Goal: Information Seeking & Learning: Compare options

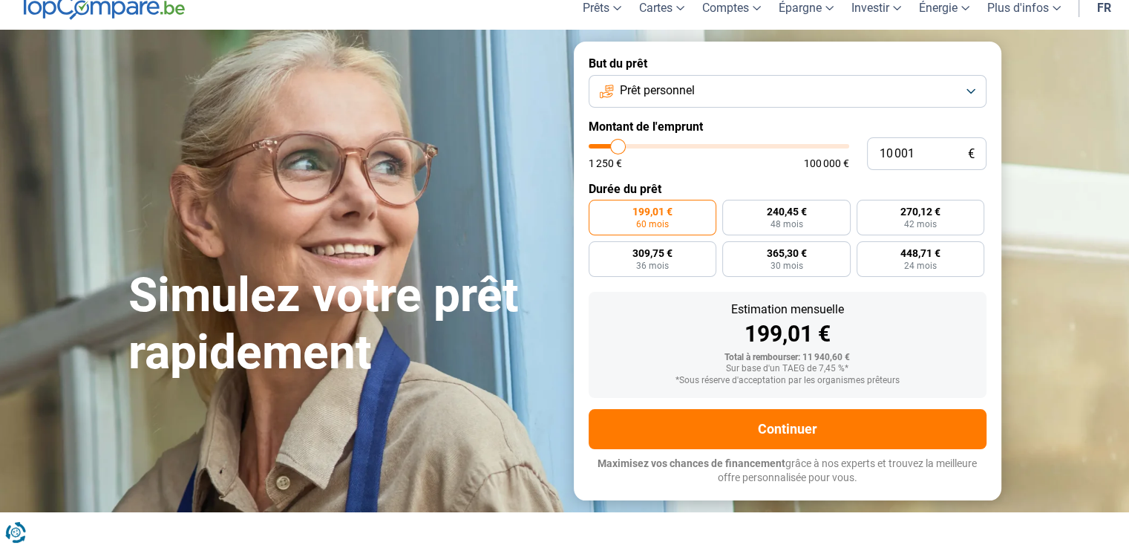
scroll to position [49, 0]
type input "10 500"
type input "10500"
type input "11 000"
type input "11000"
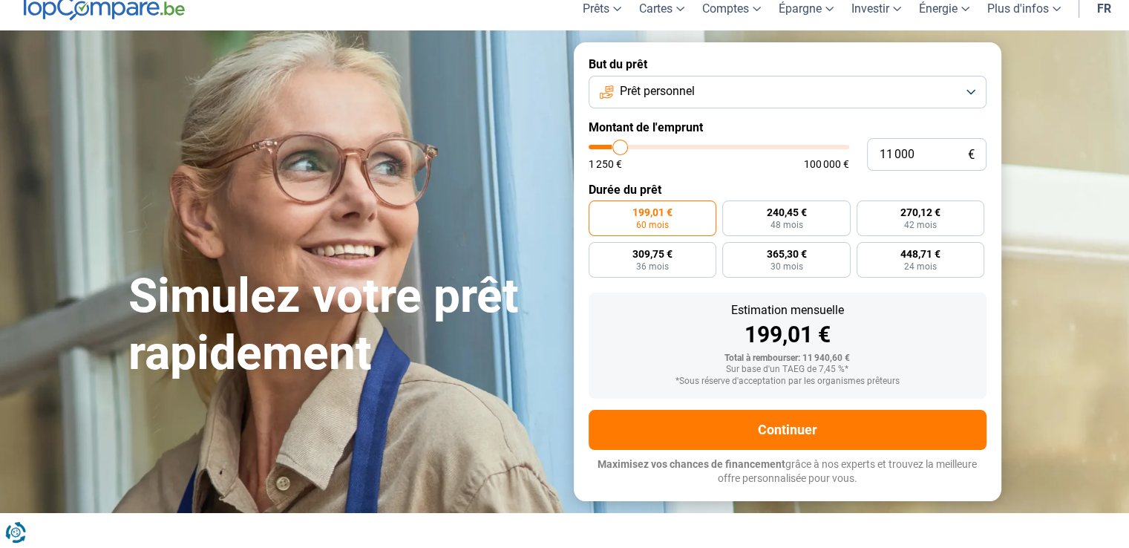
type input "11 250"
type input "11250"
type input "11 750"
type input "11750"
type input "12 250"
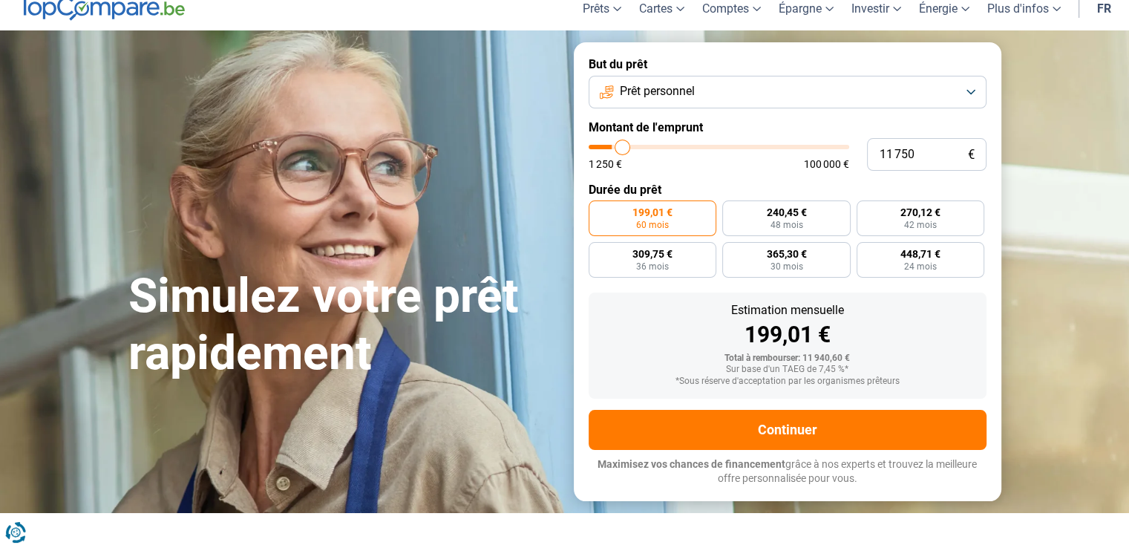
type input "12250"
type input "12 500"
type input "12500"
type input "12 750"
type input "12750"
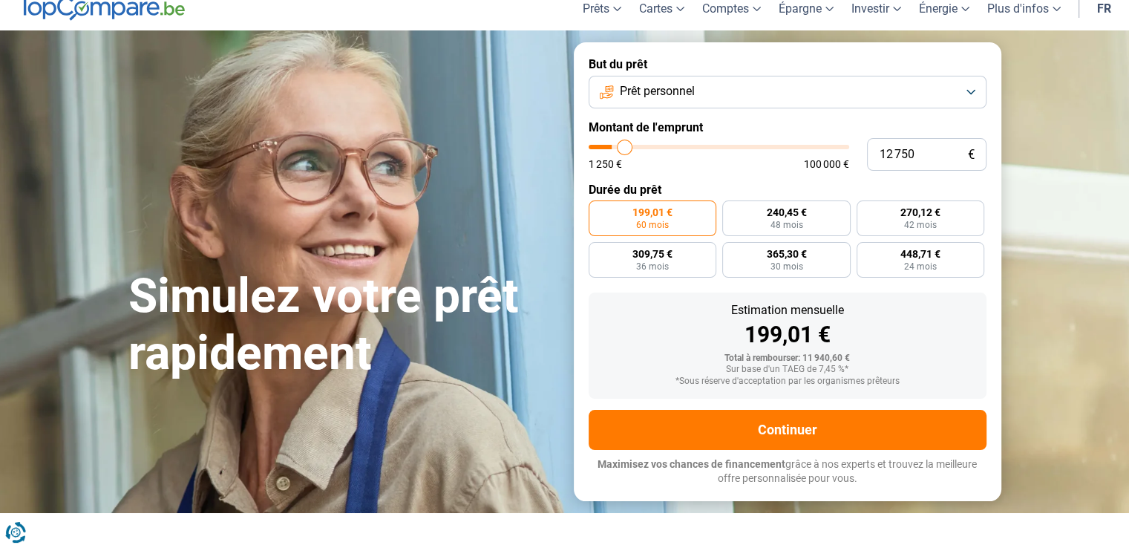
type input "13 000"
type input "13000"
type input "13 500"
type input "13500"
type input "14 500"
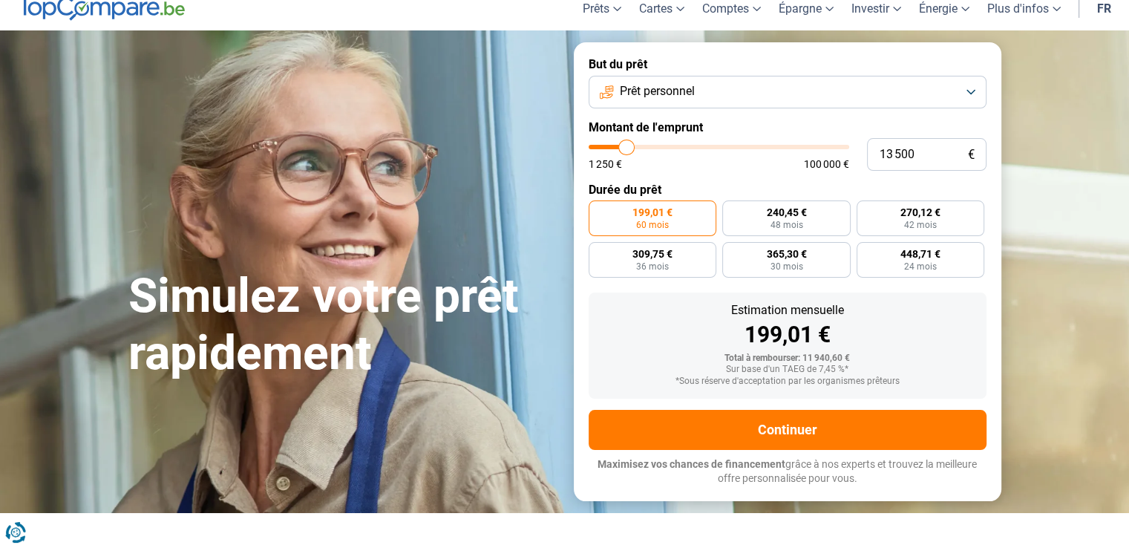
type input "14500"
type input "14 750"
type input "14750"
type input "15 250"
type input "15250"
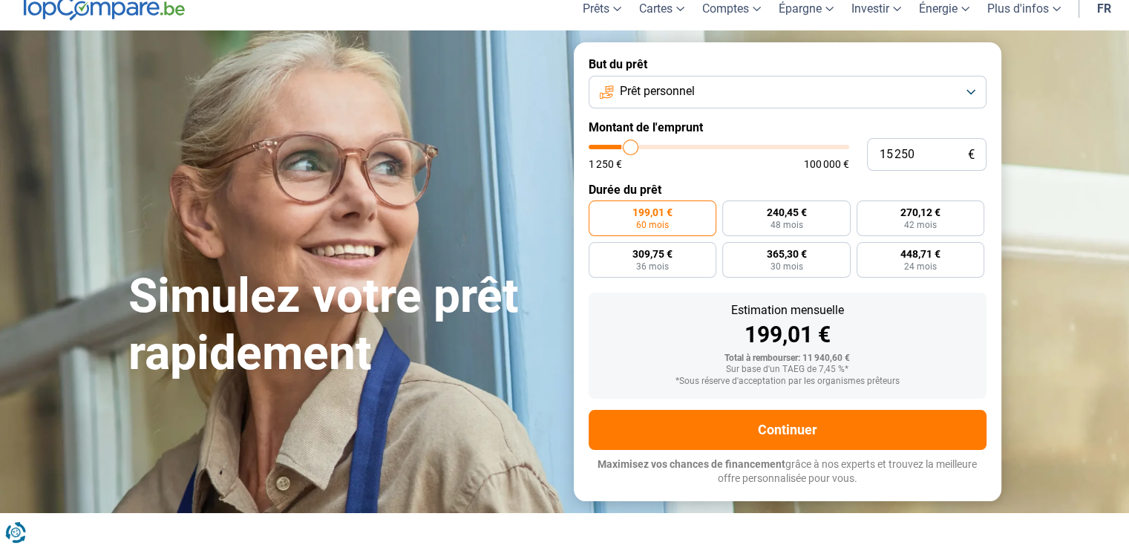
type input "15 750"
type input "15750"
type input "16 000"
type input "16000"
type input "17 250"
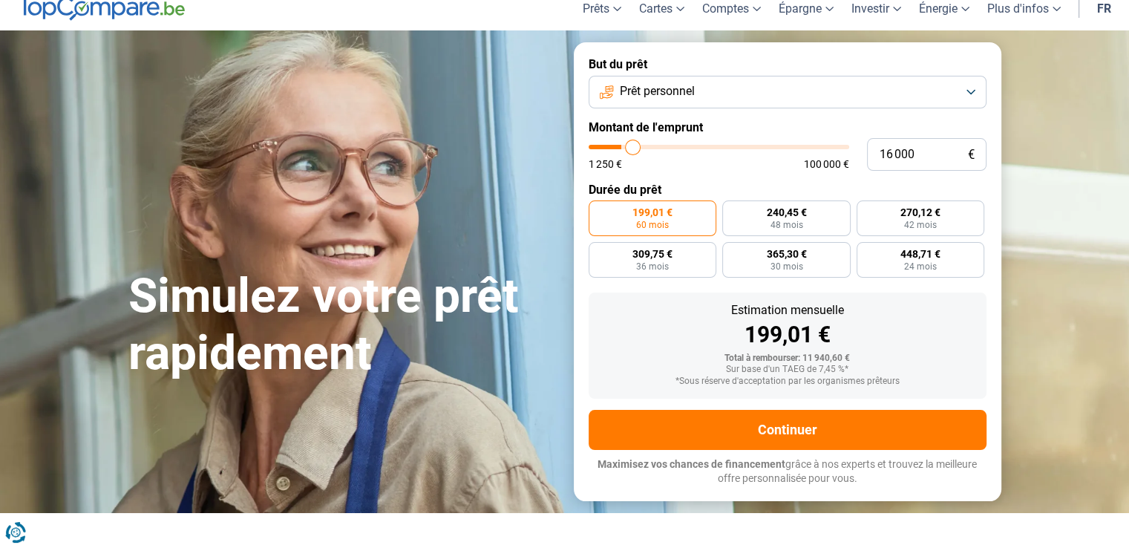
type input "17250"
type input "17 750"
type input "17750"
type input "18 250"
type input "18250"
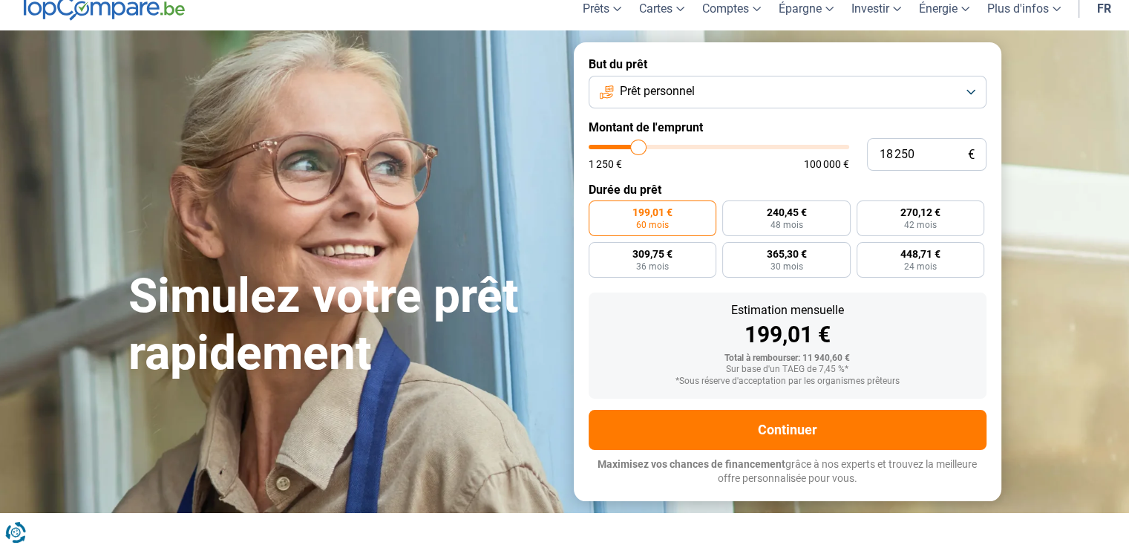
type input "18 500"
type input "18500"
type input "18 750"
type input "18750"
type input "19 250"
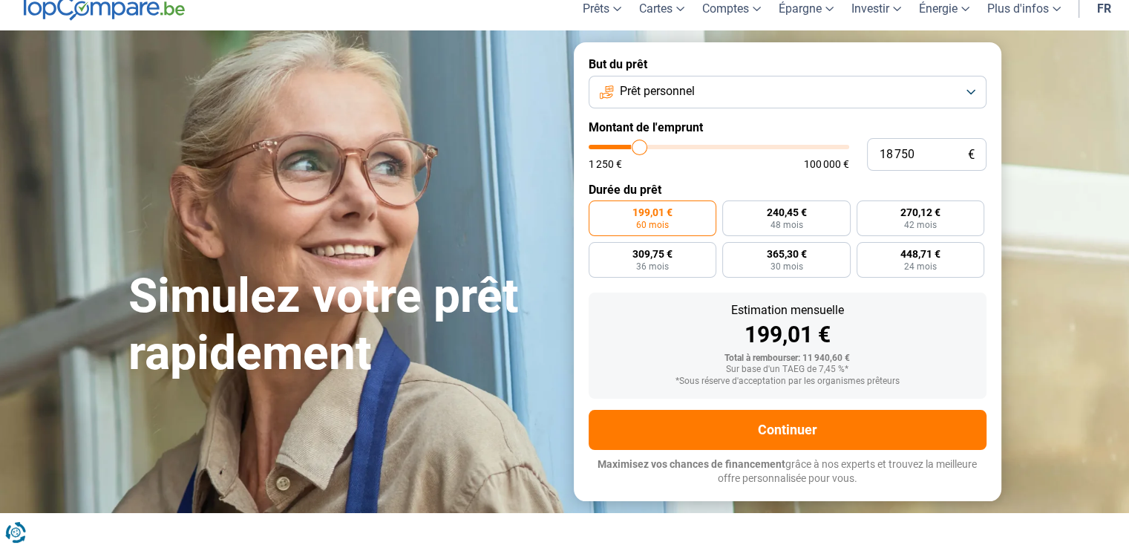
type input "19250"
type input "19 500"
type input "19500"
type input "20 000"
type input "20000"
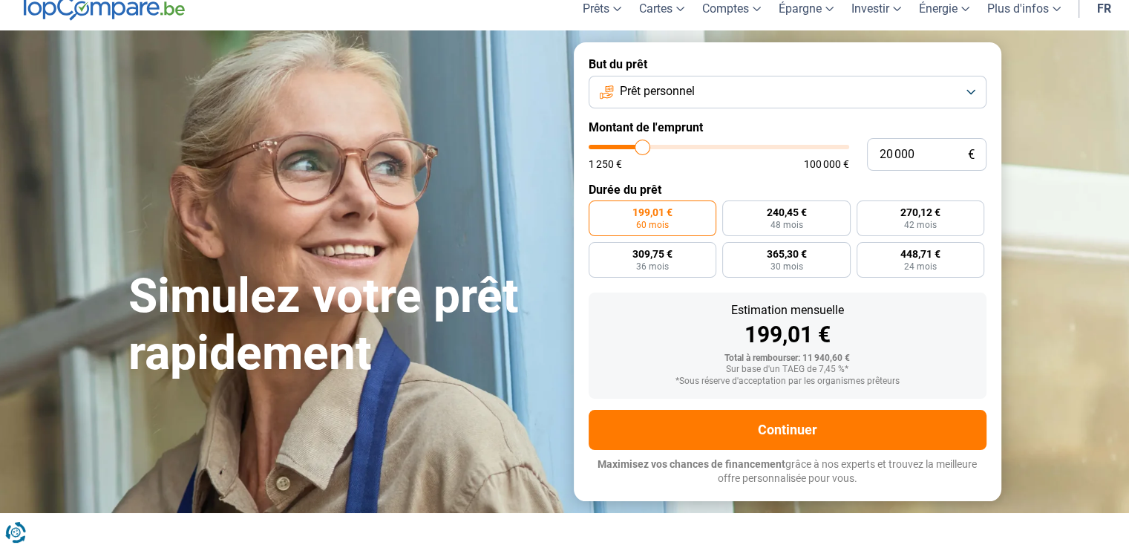
type input "19 750"
type input "19750"
type input "19 500"
type input "19500"
type input "19 000"
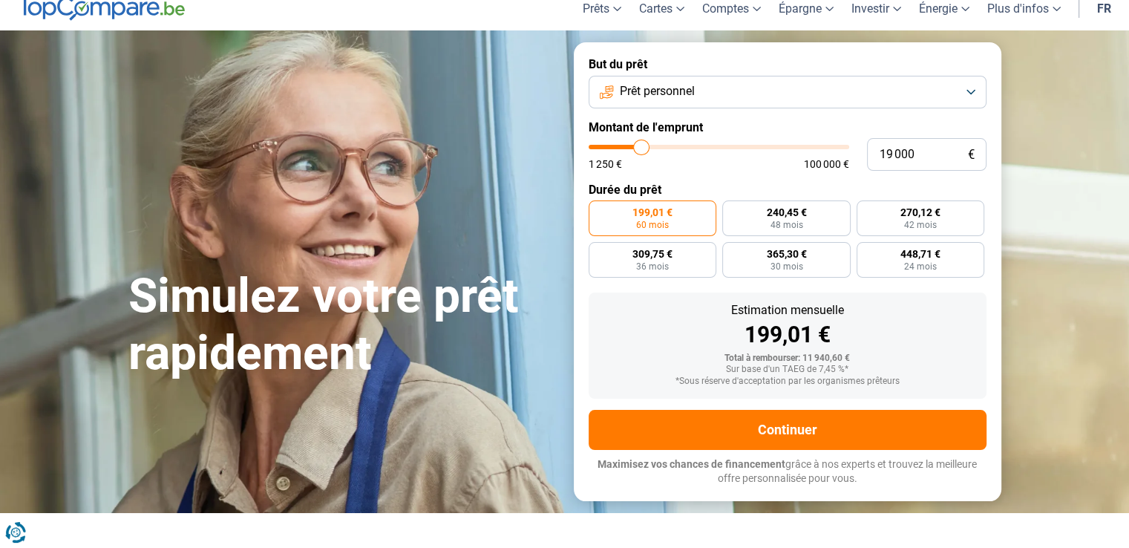
type input "19000"
type input "18 750"
type input "18750"
type input "18 500"
type input "18500"
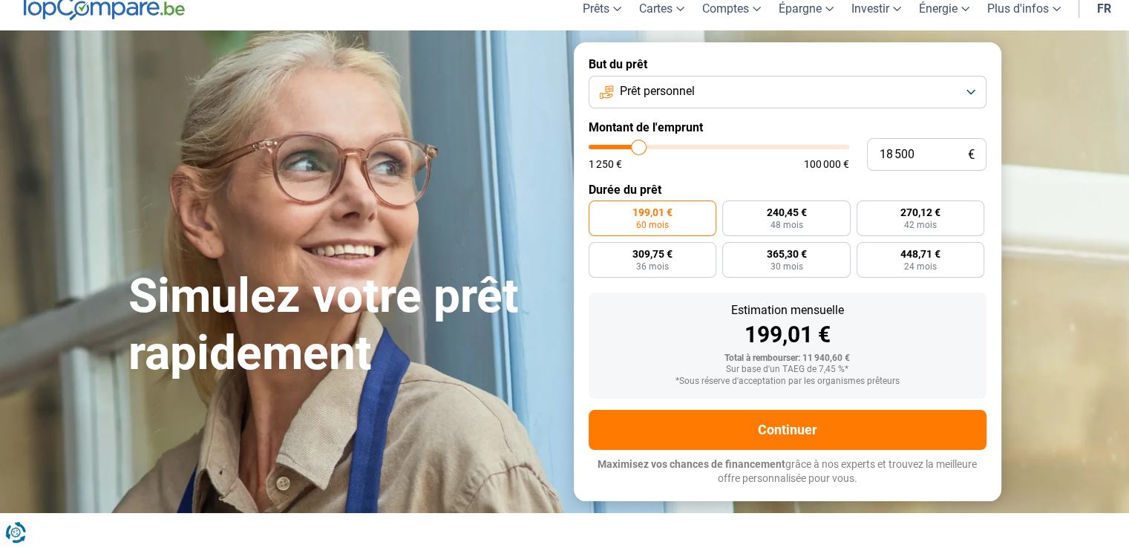
type input "18 000"
type input "18000"
type input "17 750"
type input "17750"
type input "17 250"
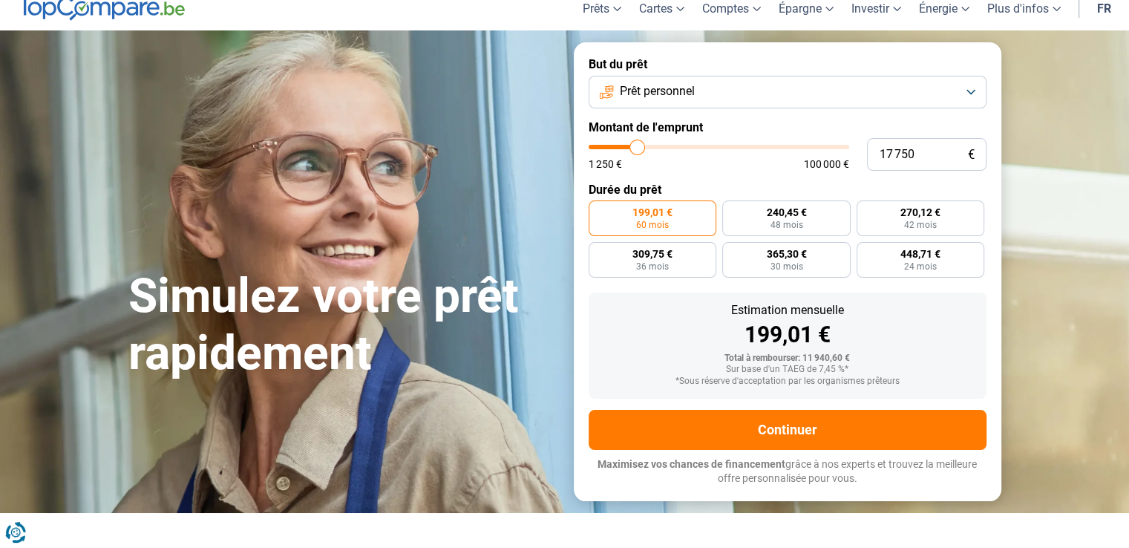
type input "17250"
type input "16 750"
type input "16750"
type input "16 500"
type input "16500"
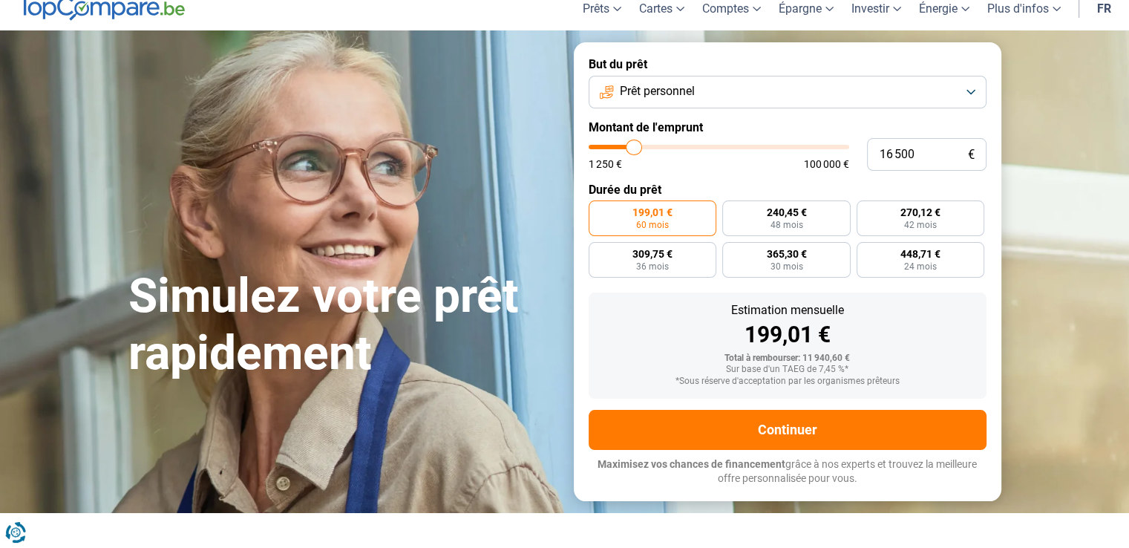
type input "16 000"
type input "16000"
type input "15 500"
type input "15500"
type input "15 250"
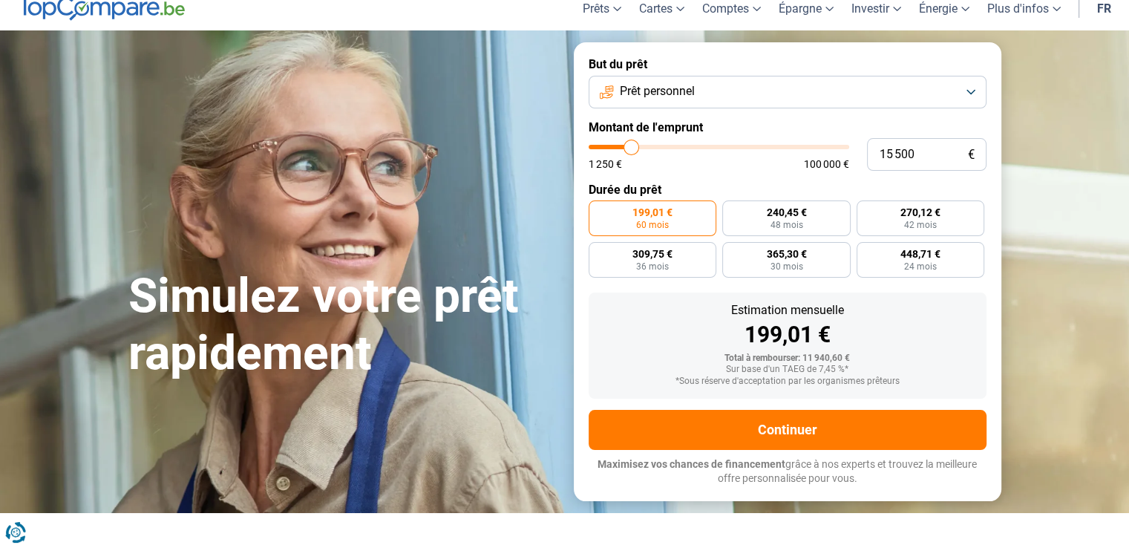
type input "15250"
type input "14 750"
type input "14750"
type input "14 250"
type input "14250"
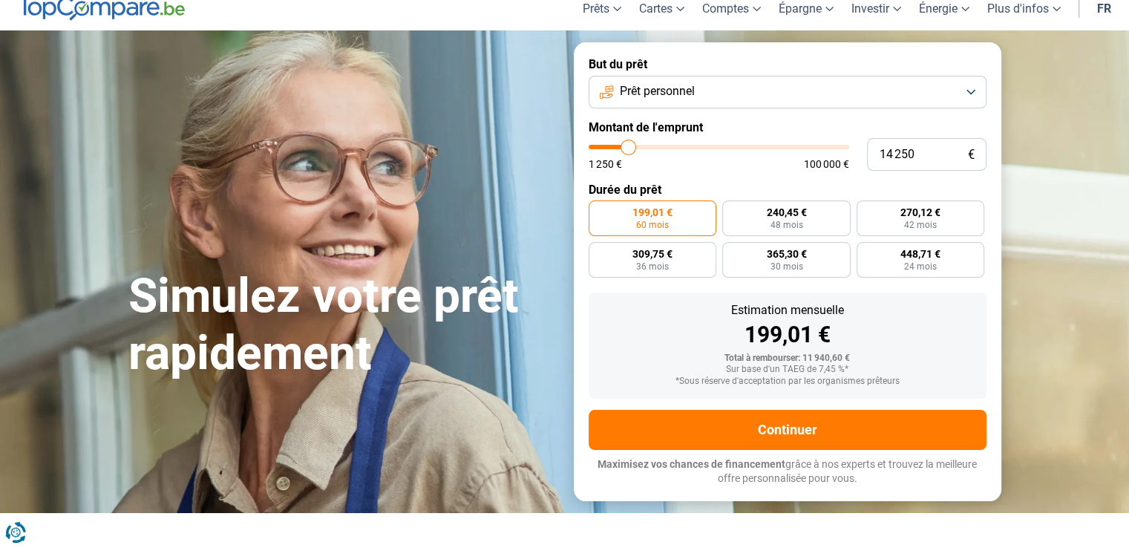
type input "14 000"
type input "14000"
type input "13 500"
type input "13500"
type input "13 250"
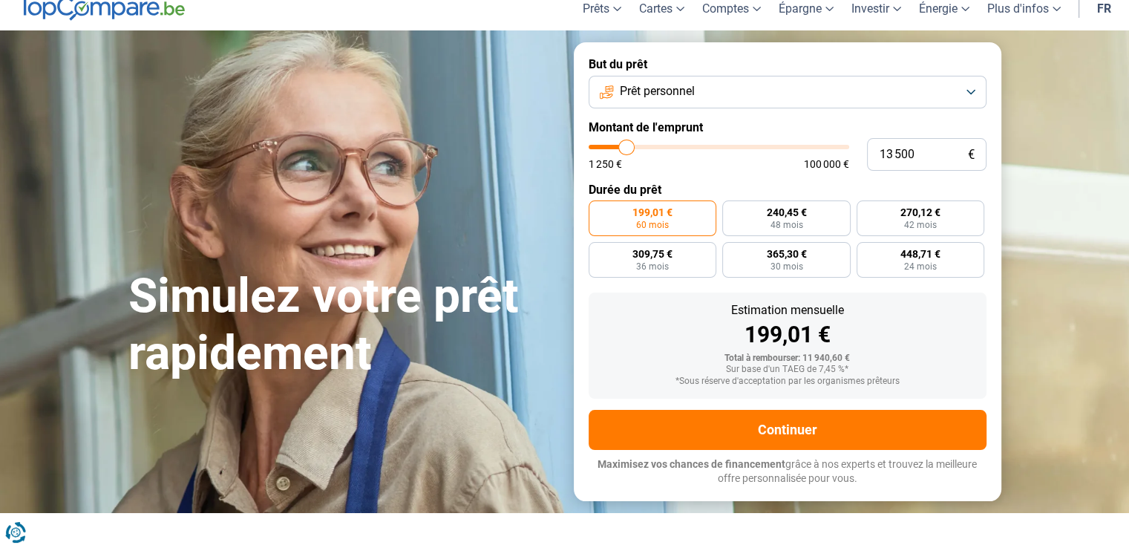
type input "13250"
type input "12 750"
type input "12750"
type input "12 250"
type input "12250"
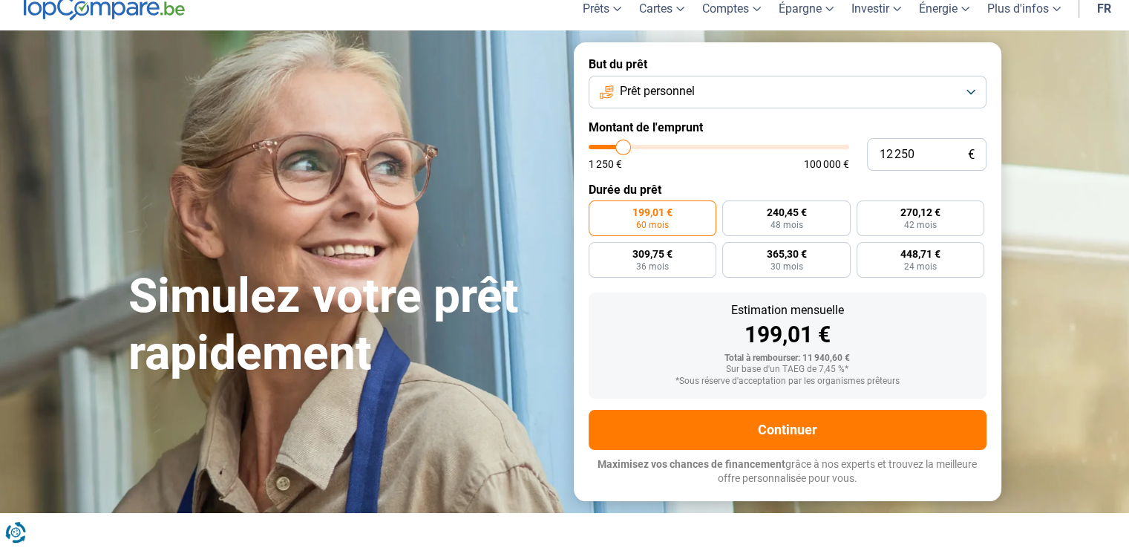
type input "11 750"
type input "11750"
type input "11 250"
type input "11250"
type input "10 750"
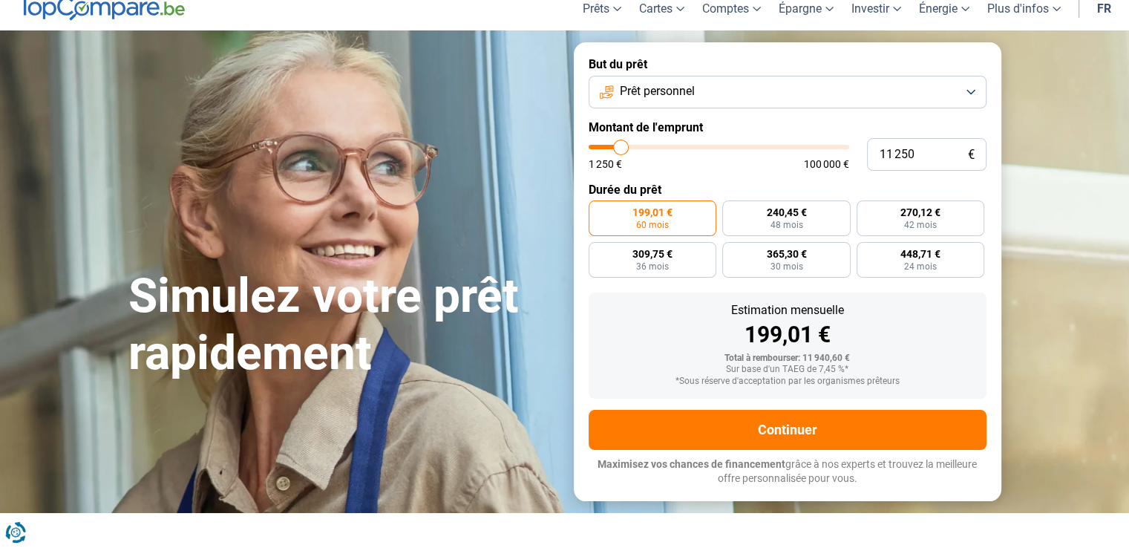
type input "10750"
type input "10 500"
type input "10500"
type input "10 000"
type input "10000"
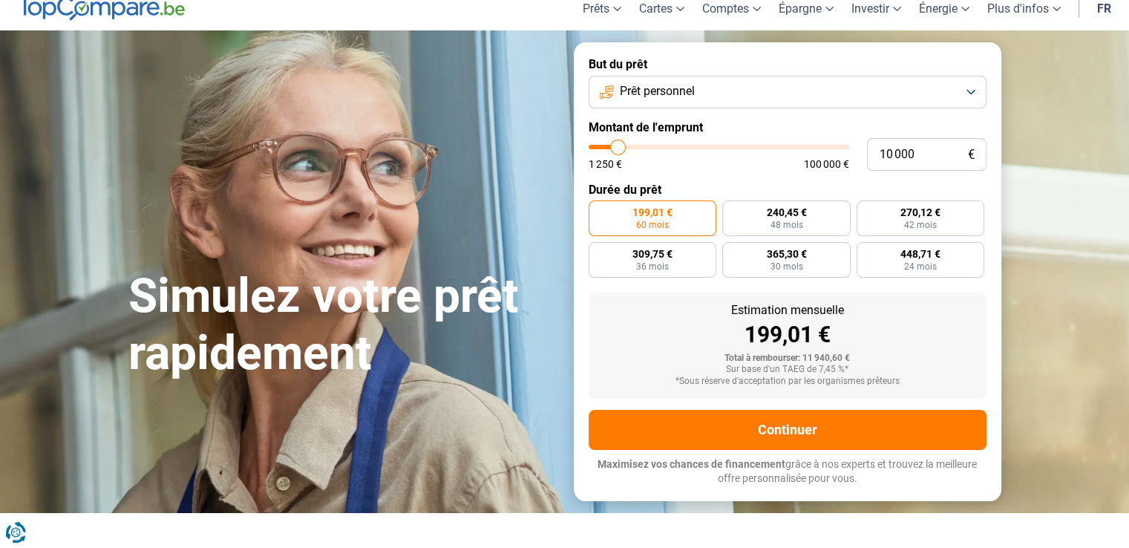
type input "9 750"
type input "9750"
type input "9 250"
type input "9250"
type input "9 000"
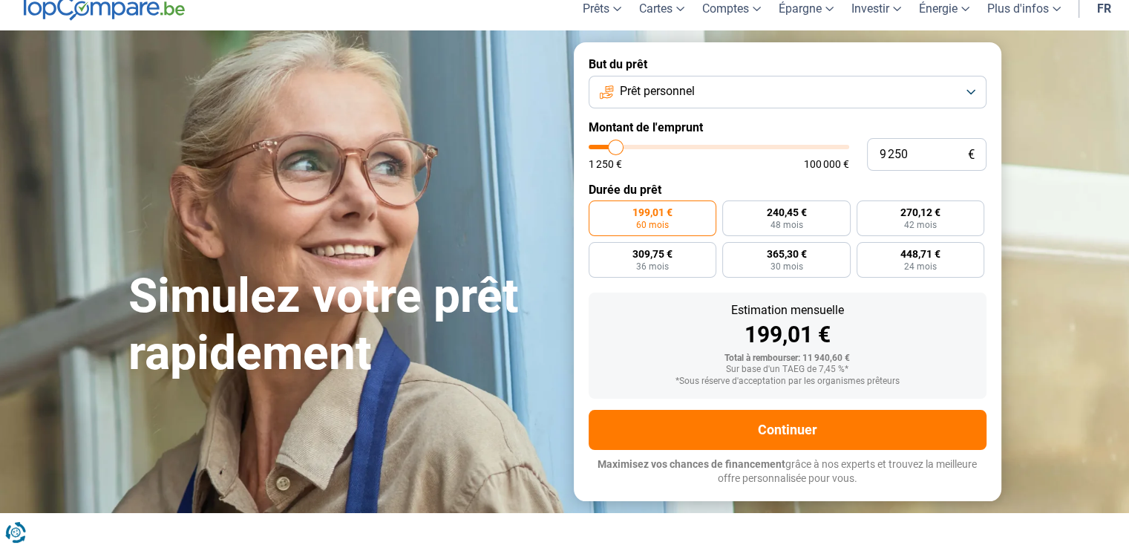
type input "9000"
type input "8 500"
type input "8500"
type input "8 000"
type input "8000"
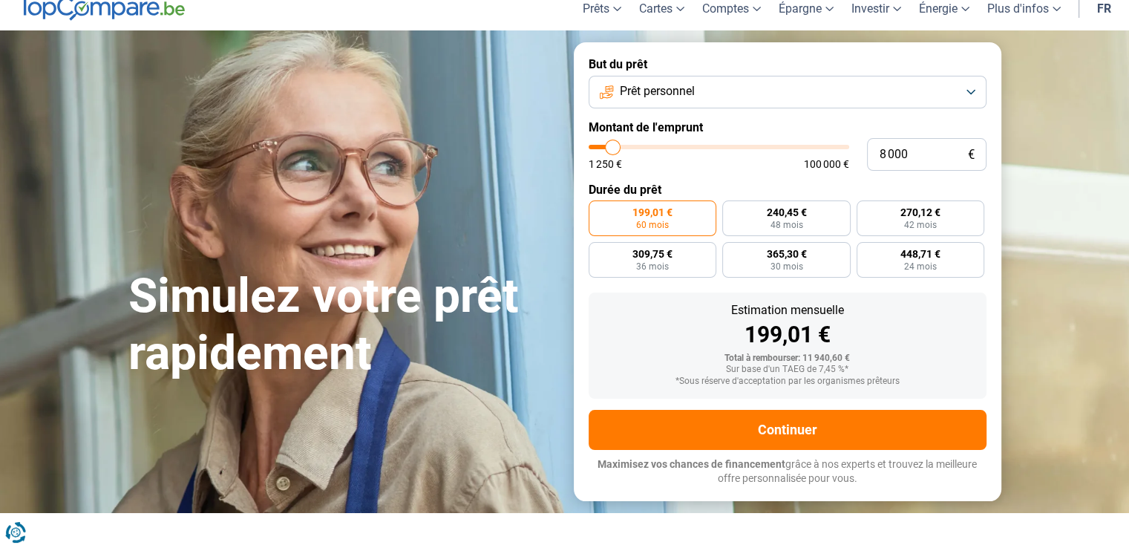
type input "7 750"
type input "7750"
type input "7 250"
type input "7250"
type input "6 750"
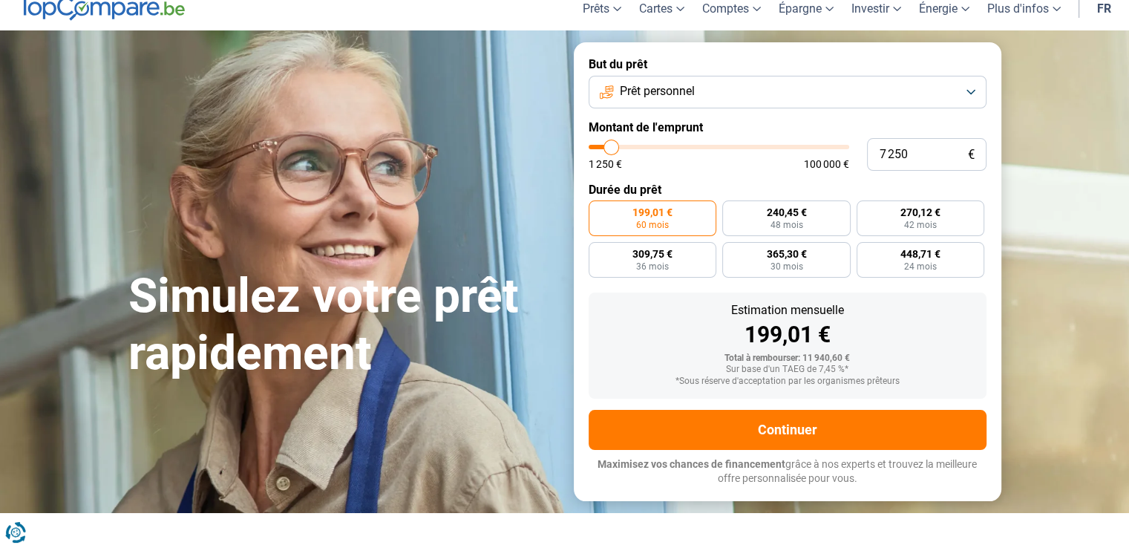
type input "6750"
type input "6 500"
type input "6500"
type input "6 000"
type input "6000"
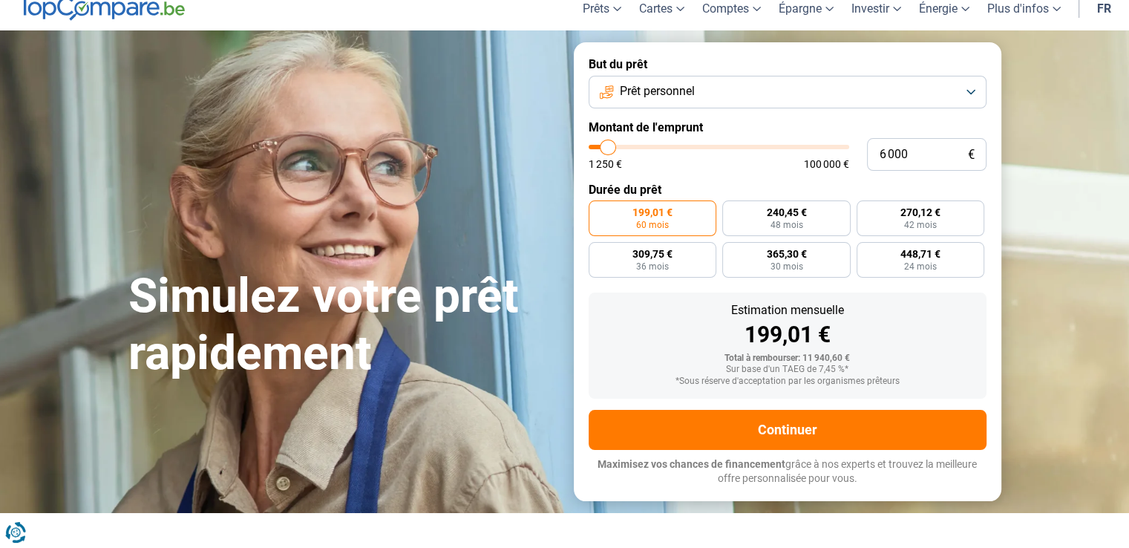
type input "5 500"
type input "5500"
type input "5 000"
type input "5000"
type input "4 750"
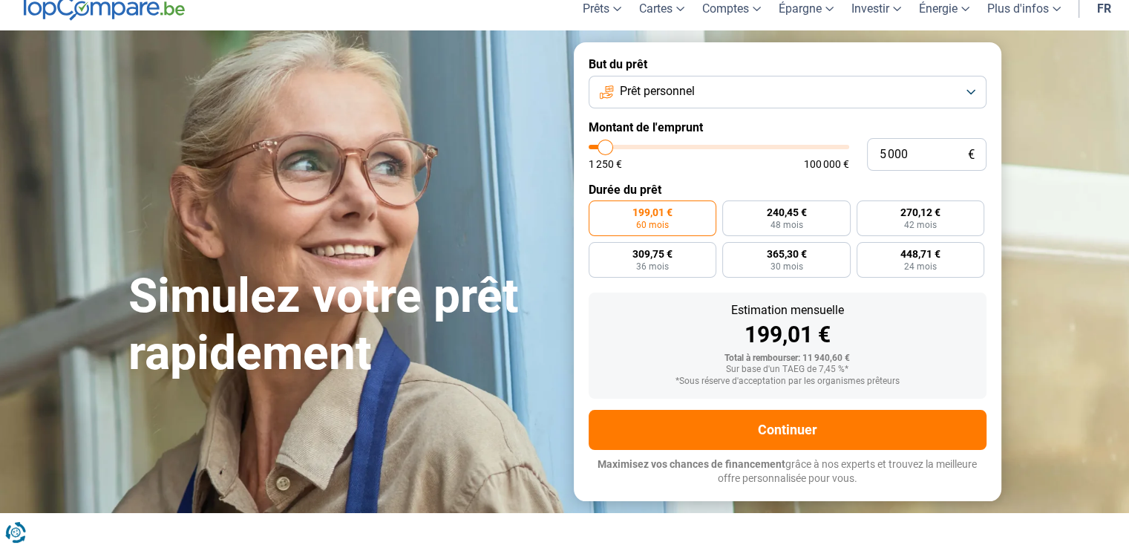
type input "4750"
type input "4 250"
type input "4250"
type input "5 000"
type input "5000"
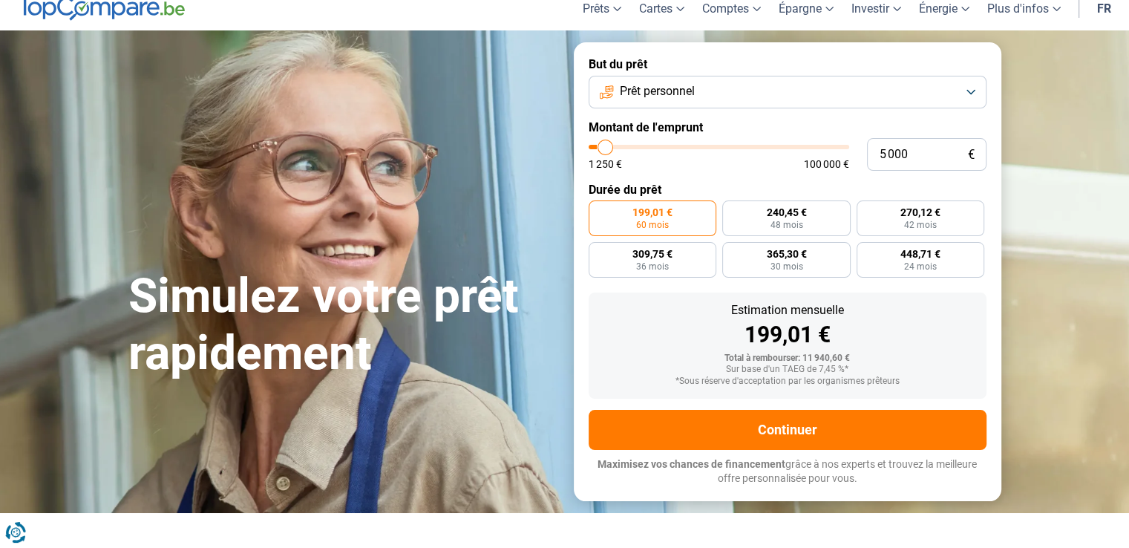
type input "5 250"
type input "5250"
type input "5 750"
type input "5750"
type input "6 000"
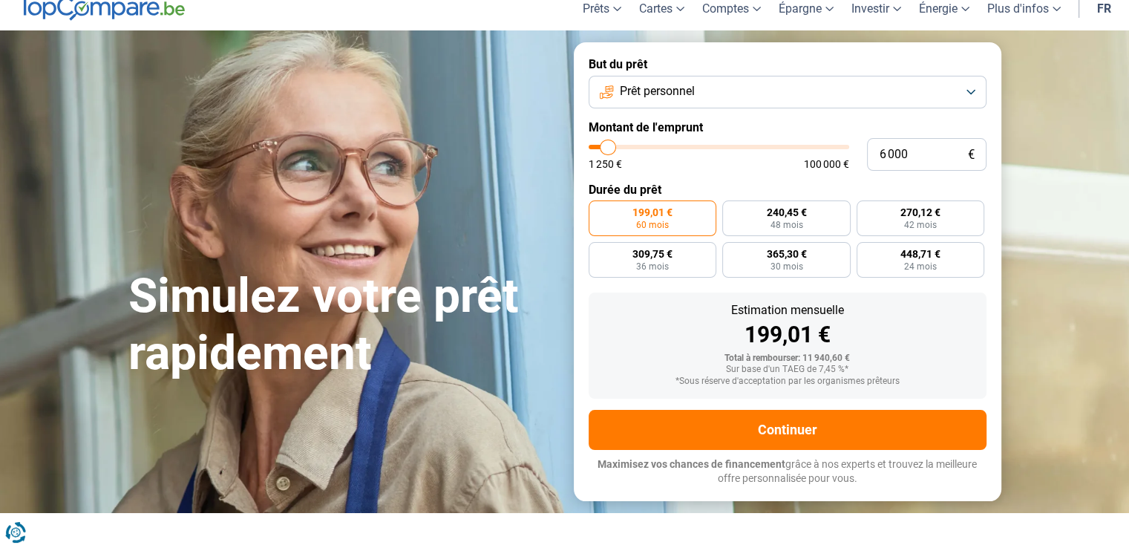
drag, startPoint x: 618, startPoint y: 146, endPoint x: 609, endPoint y: 143, distance: 9.2
type input "6000"
click at [609, 145] on input "range" at bounding box center [719, 147] width 261 height 4
radio input "true"
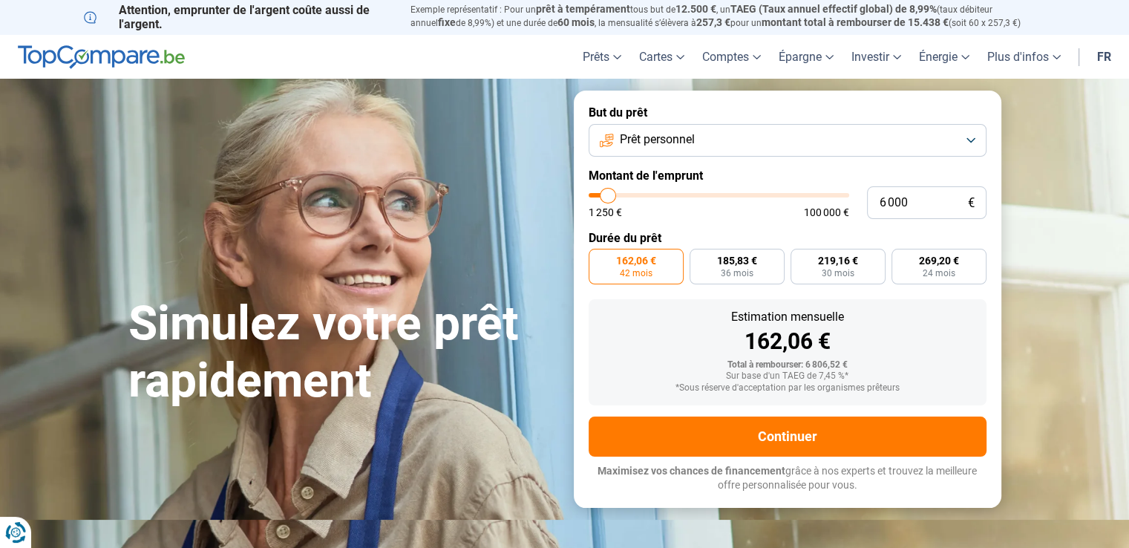
scroll to position [0, 0]
type input "4 000"
type input "4000"
type input "3 500"
type input "3500"
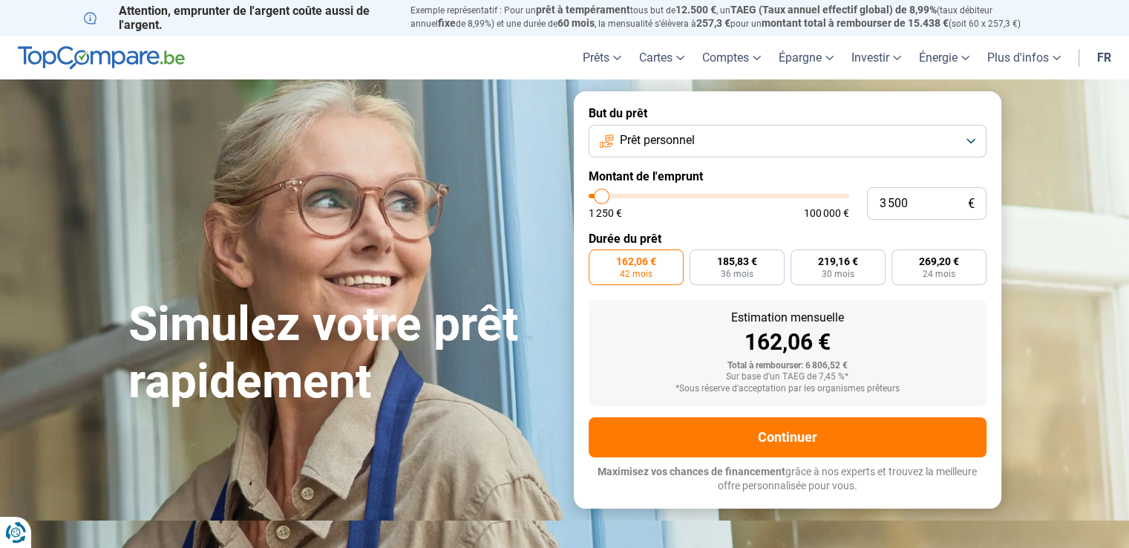
type input "3 250"
type input "3250"
type input "2 750"
type input "2750"
type input "2 250"
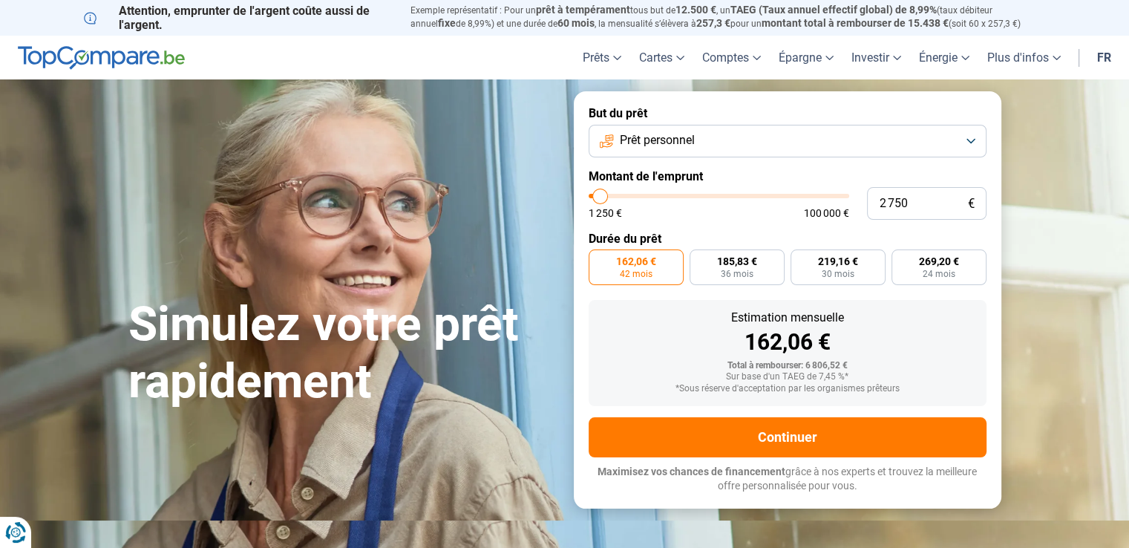
type input "2250"
type input "3 000"
type input "3000"
type input "3 250"
type input "3250"
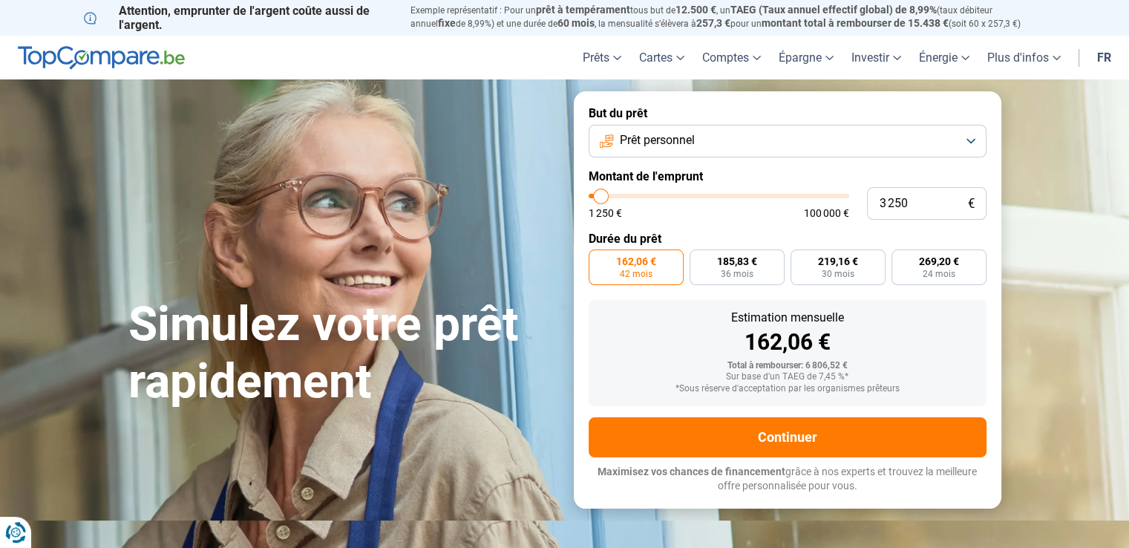
type input "2 250"
type input "2250"
type input "2 500"
type input "2500"
type input "2 750"
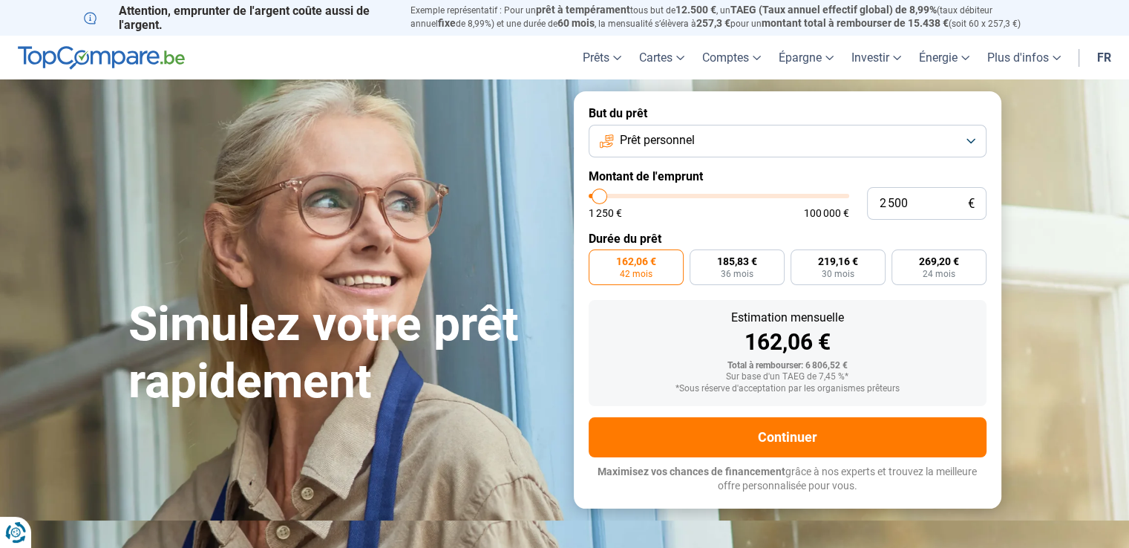
type input "2750"
type input "3 250"
type input "3250"
type input "5 000"
type input "5000"
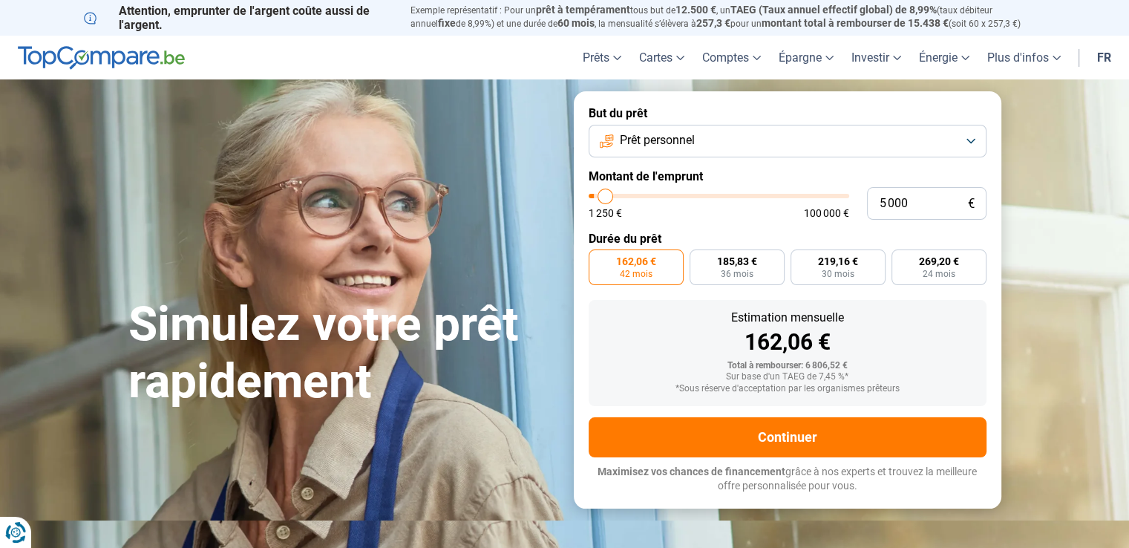
type input "5 750"
type input "5750"
type input "8 000"
type input "8000"
type input "9 000"
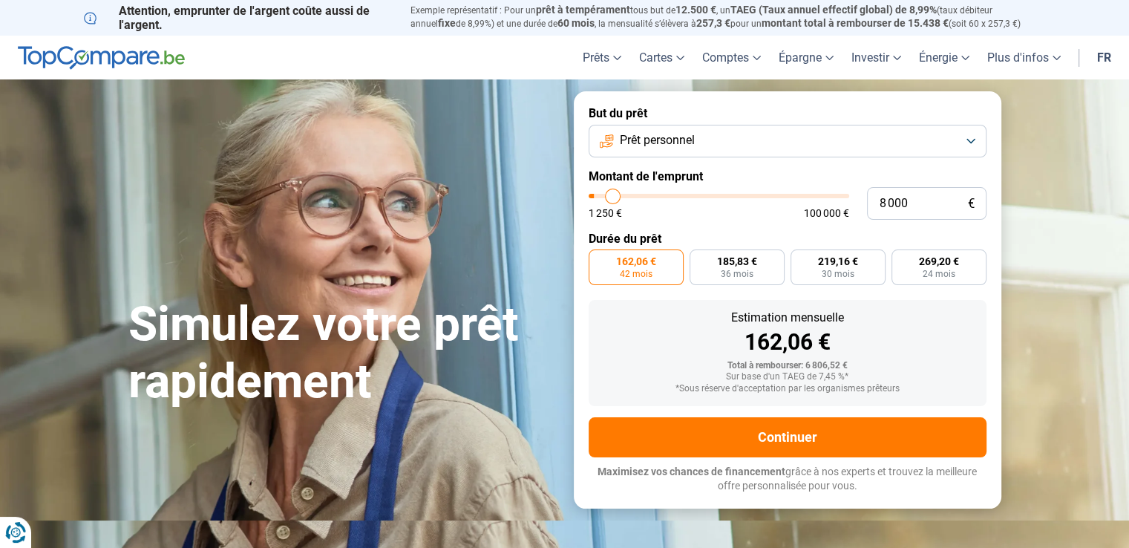
type input "9000"
type input "9 750"
type input "9750"
type input "10 750"
type input "10750"
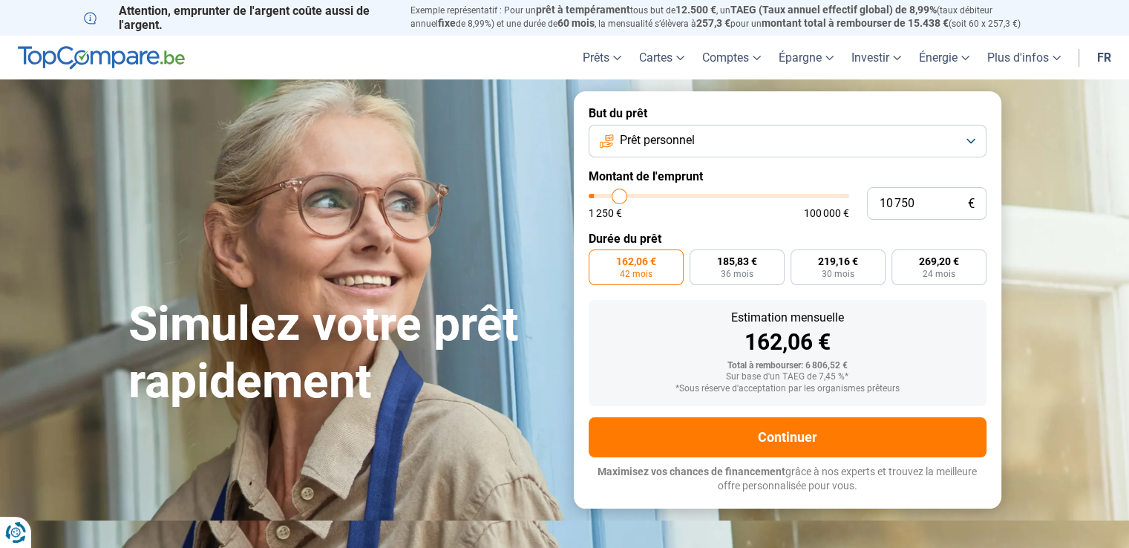
type input "13 250"
type input "13250"
type input "15 000"
type input "15000"
type input "19 250"
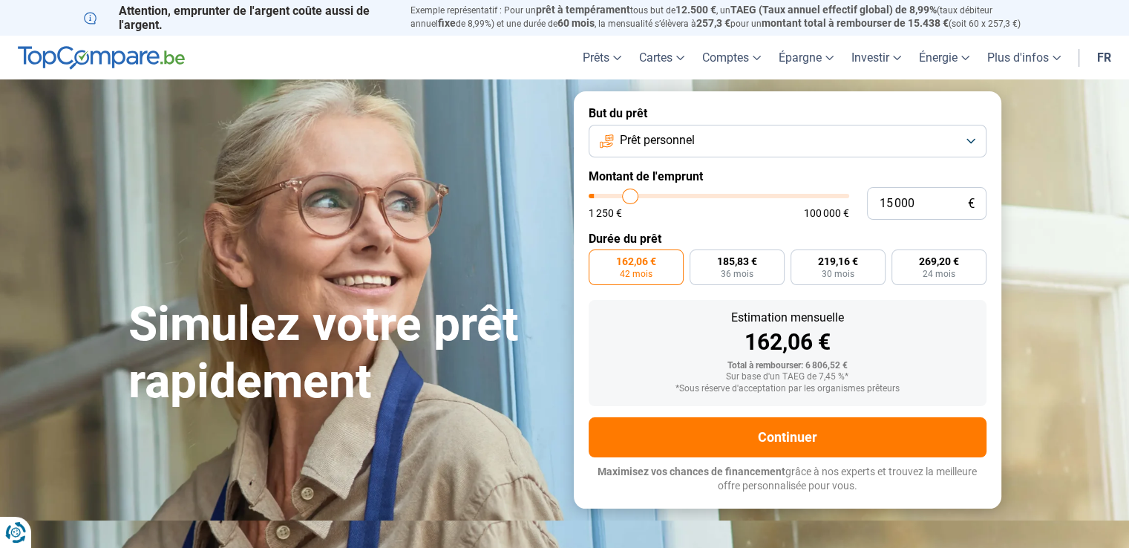
type input "19250"
type input "21 750"
type input "21750"
type input "23 750"
type input "23750"
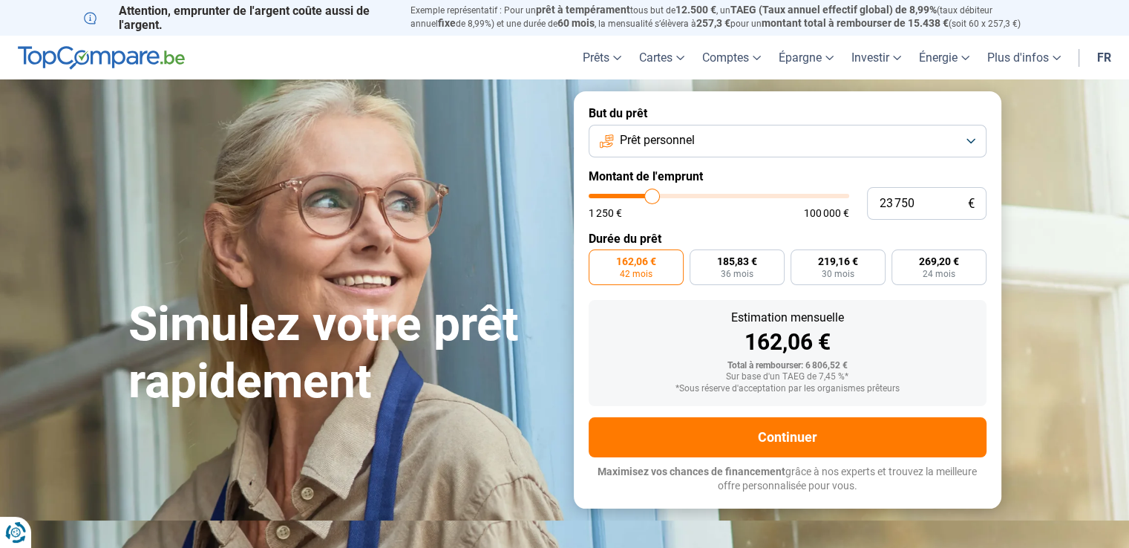
type input "24 500"
type input "24500"
type input "25 000"
type input "25000"
type input "25 250"
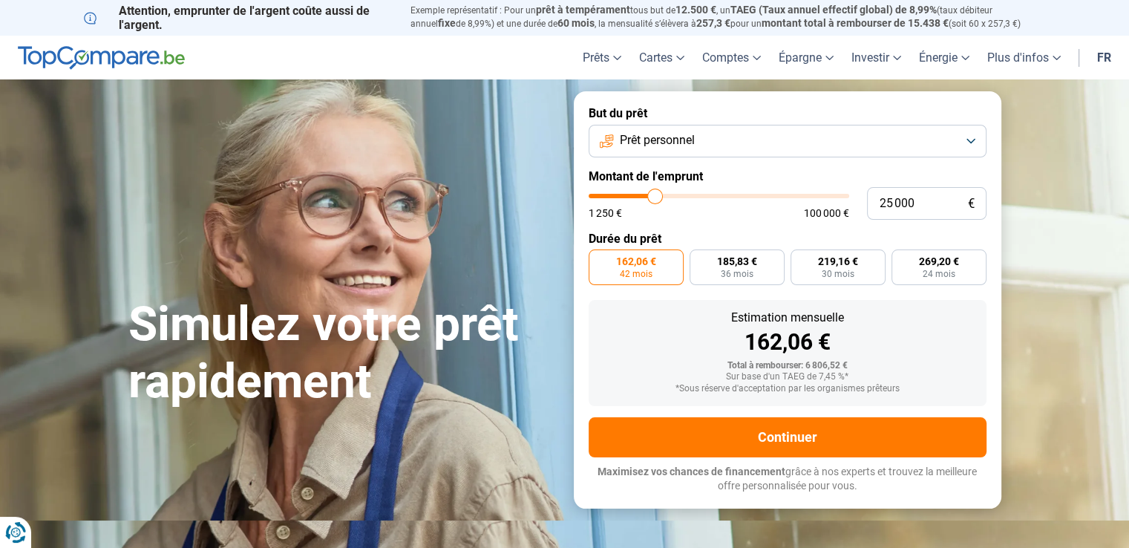
type input "25250"
type input "25 500"
type input "25500"
type input "26 000"
type input "26000"
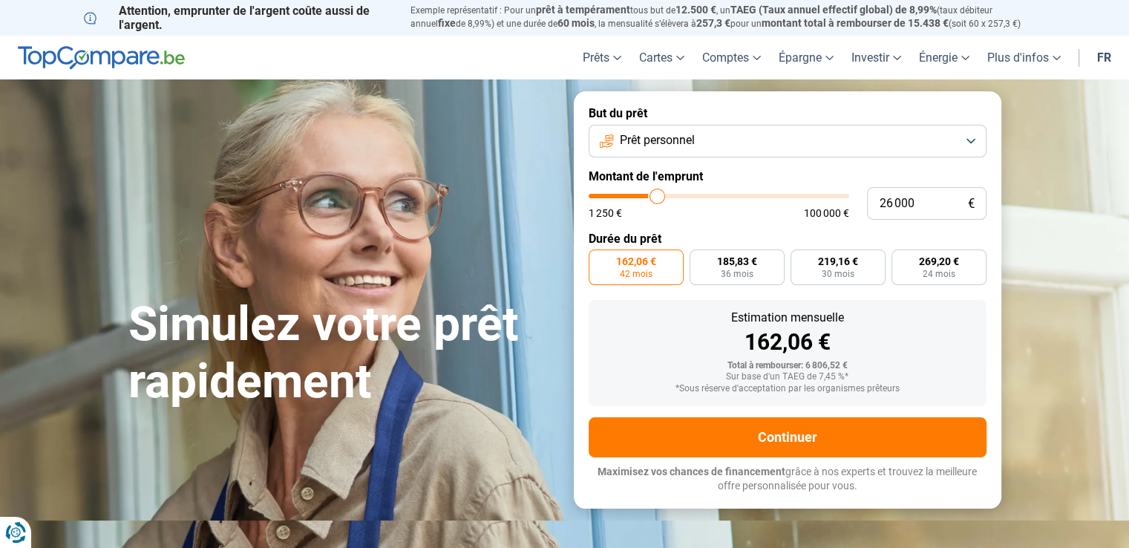
type input "26 250"
type input "26250"
type input "26 750"
type input "26750"
type input "26 250"
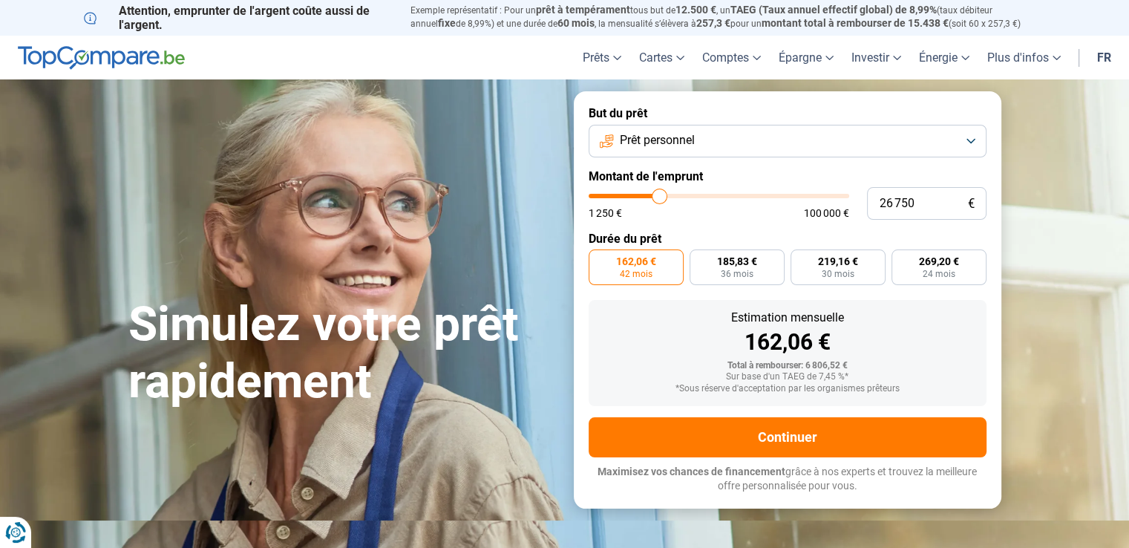
type input "26250"
type input "25 250"
type input "25250"
type input "22 500"
type input "22500"
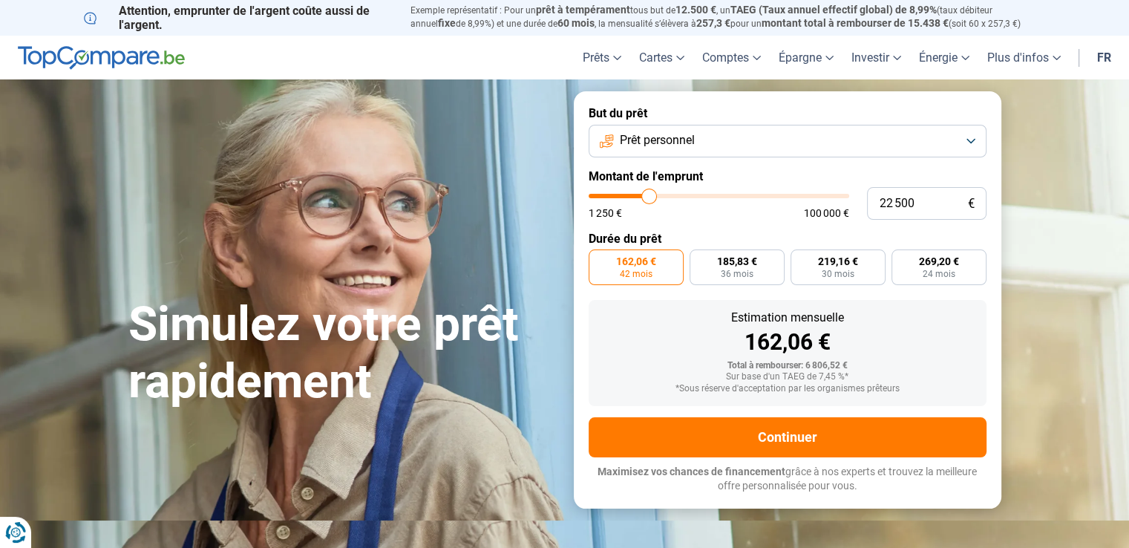
type input "20 000"
type input "20000"
type input "18 750"
type input "18750"
type input "17 000"
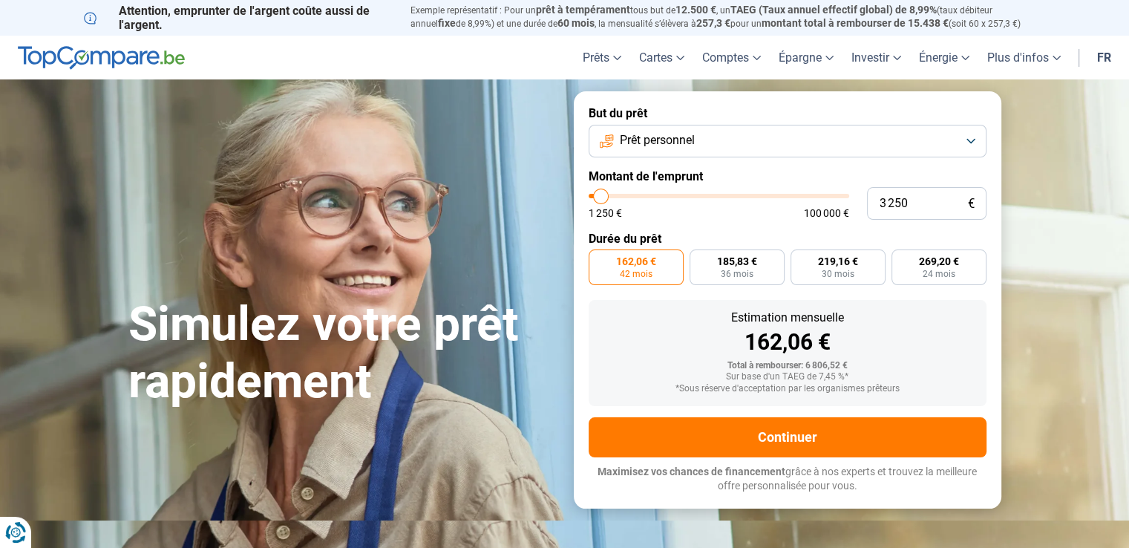
click at [601, 198] on input "range" at bounding box center [719, 196] width 261 height 4
